Goal: Navigation & Orientation: Go to known website

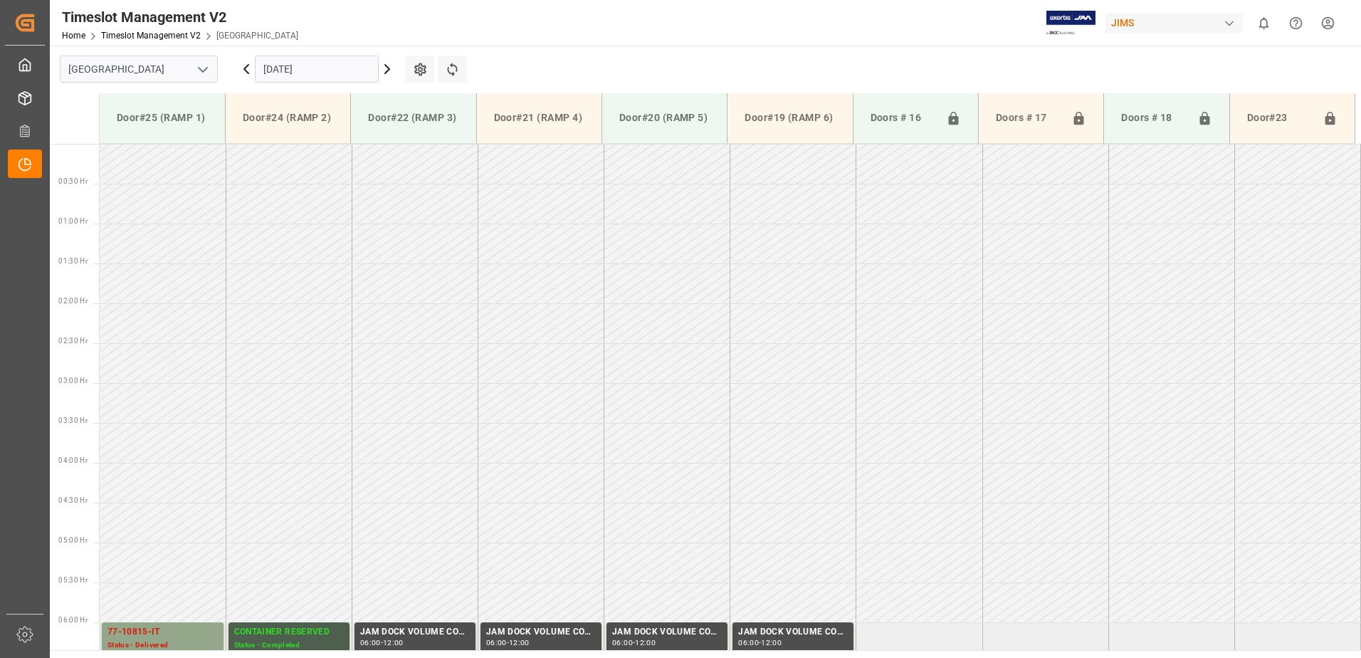
scroll to position [549, 0]
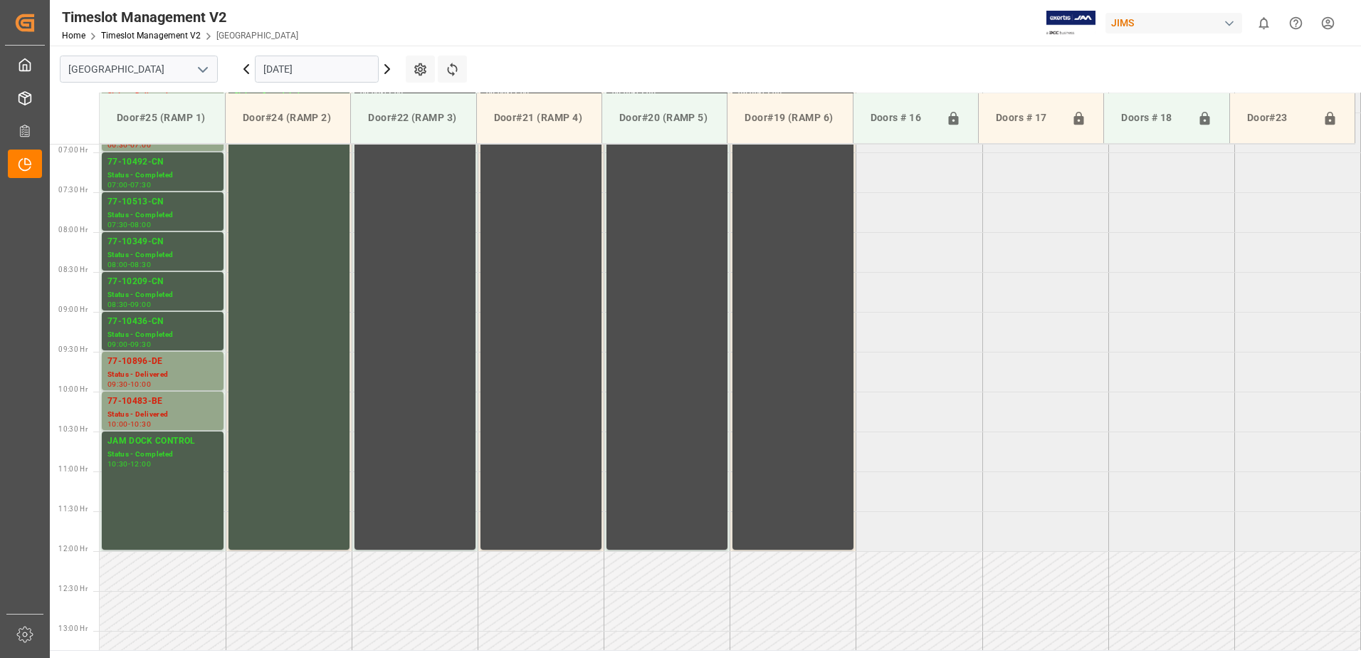
click at [386, 66] on icon at bounding box center [387, 69] width 4 height 9
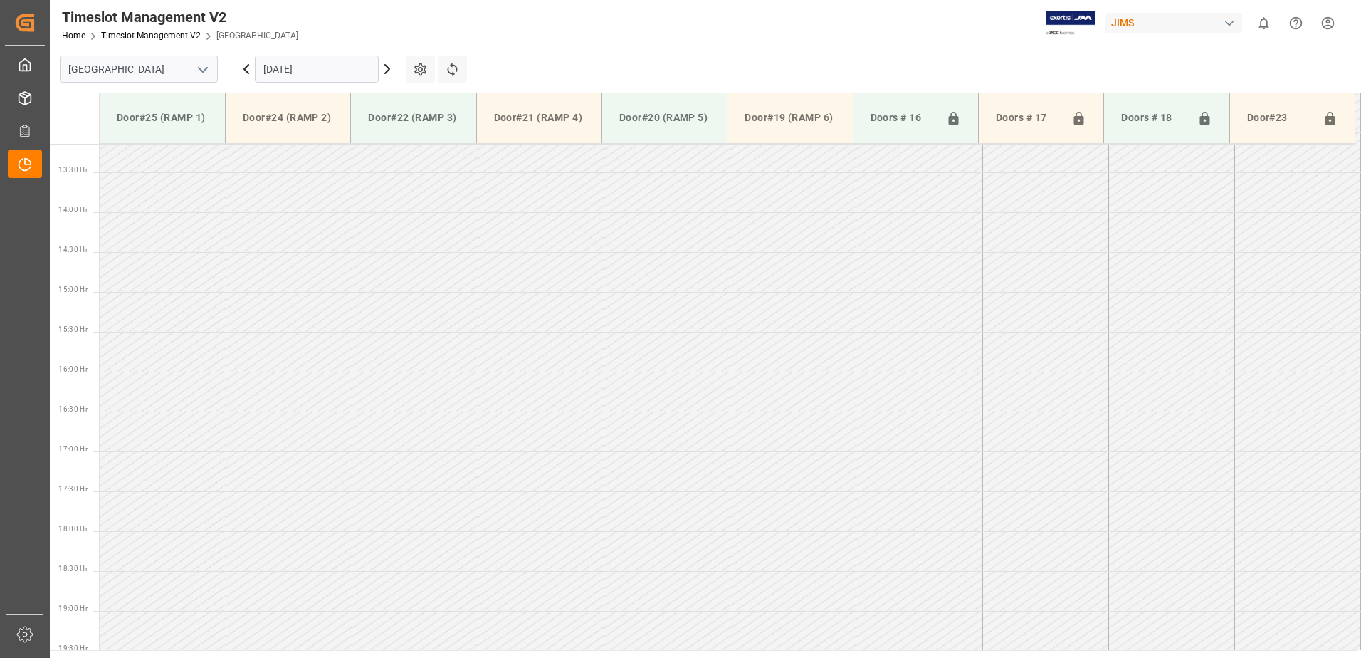
scroll to position [1107, 0]
click at [388, 70] on icon at bounding box center [387, 69] width 4 height 9
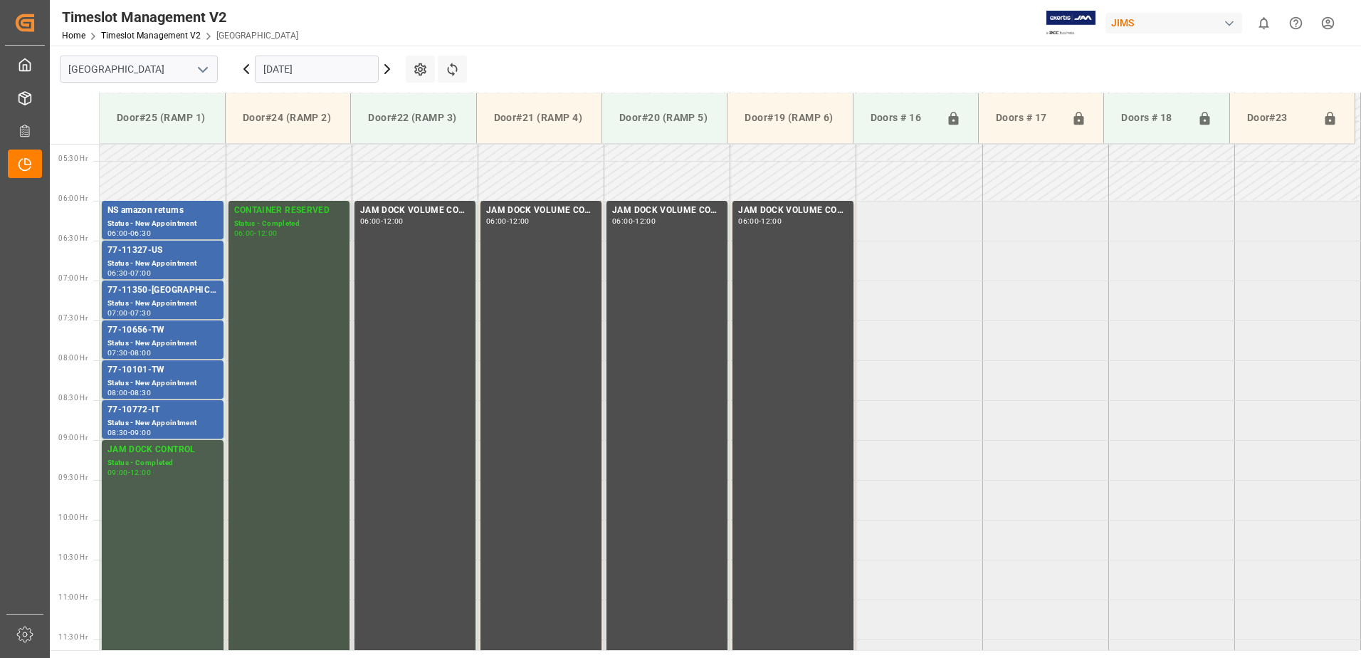
scroll to position [396, 0]
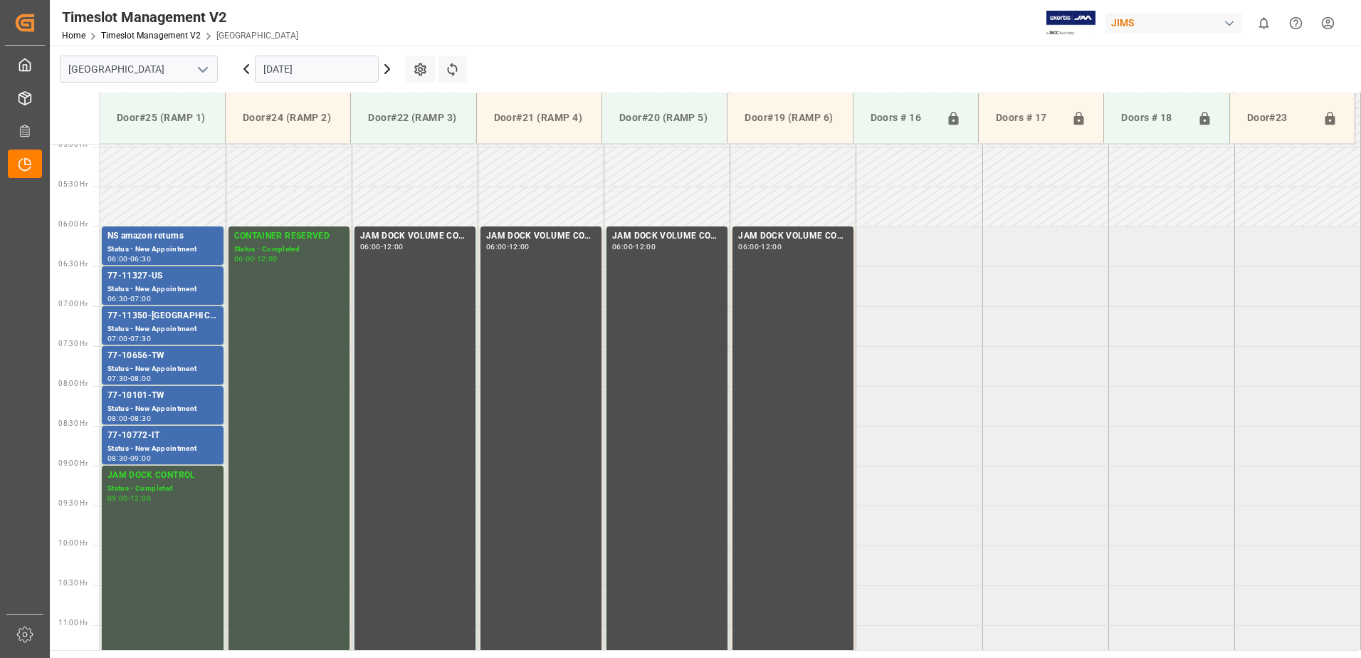
click at [1333, 24] on html "Created by potrace 1.15, written by [PERSON_NAME] [DATE]-[DATE] Created by potr…" at bounding box center [680, 329] width 1361 height 658
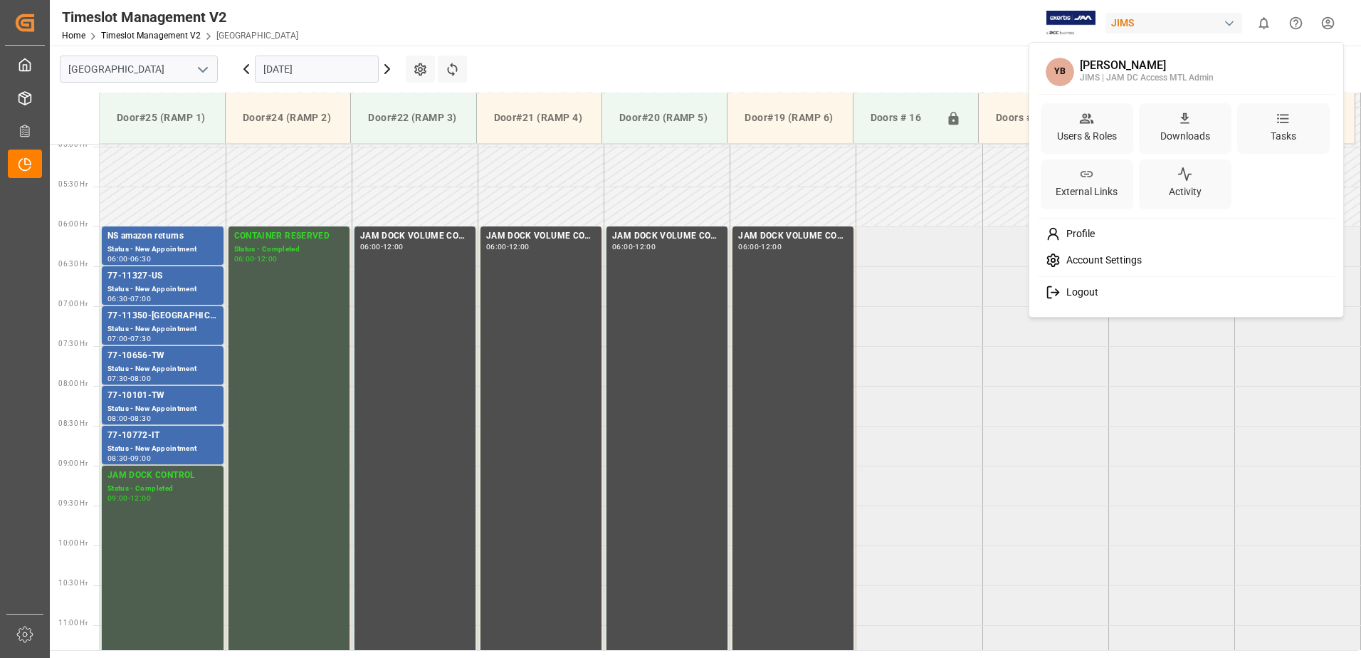
click at [1079, 290] on span "Logout" at bounding box center [1079, 292] width 38 height 13
